Goal: Check status: Check status

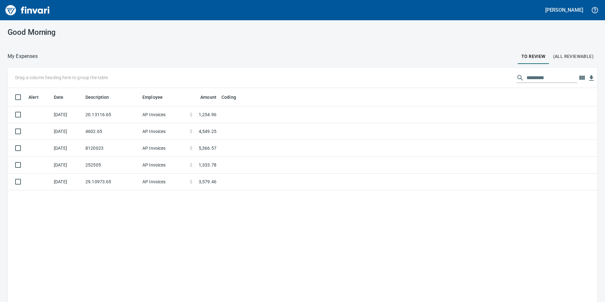
scroll to position [227, 580]
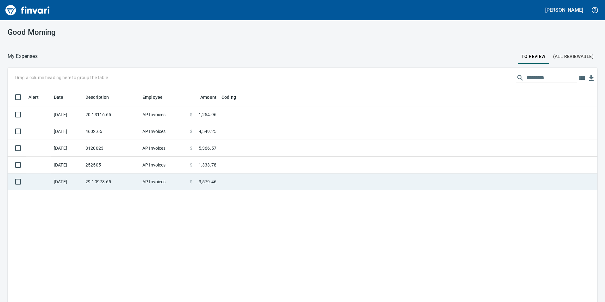
click at [127, 176] on td "29.10973.65" at bounding box center [111, 181] width 57 height 17
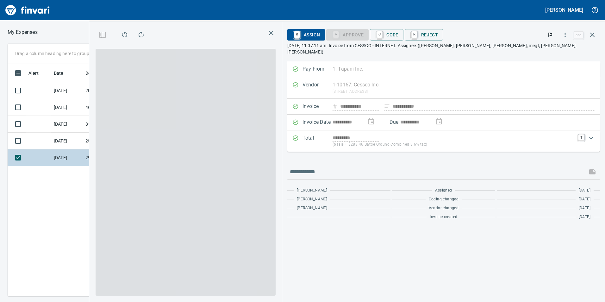
scroll to position [227, 427]
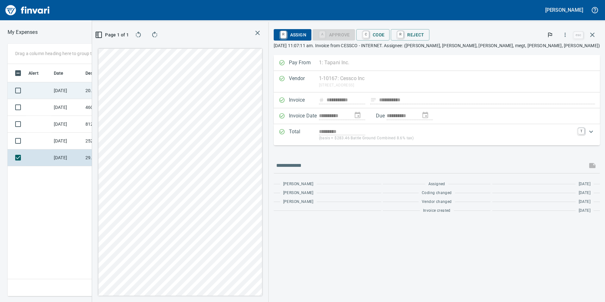
click at [133, 90] on td "20.13116.65" at bounding box center [111, 90] width 57 height 17
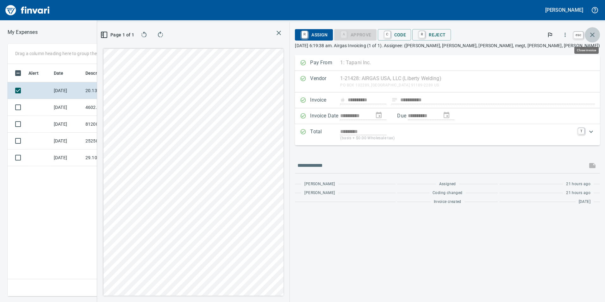
click at [592, 36] on icon "button" at bounding box center [592, 35] width 4 height 4
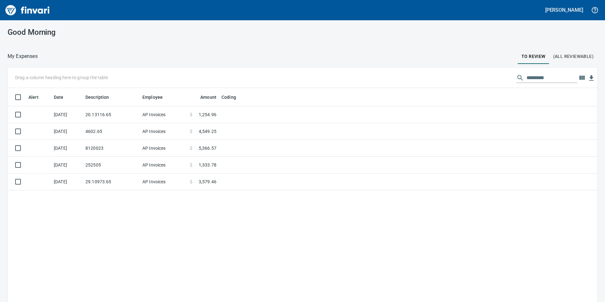
scroll to position [227, 580]
